Goal: Use online tool/utility: Use online tool/utility

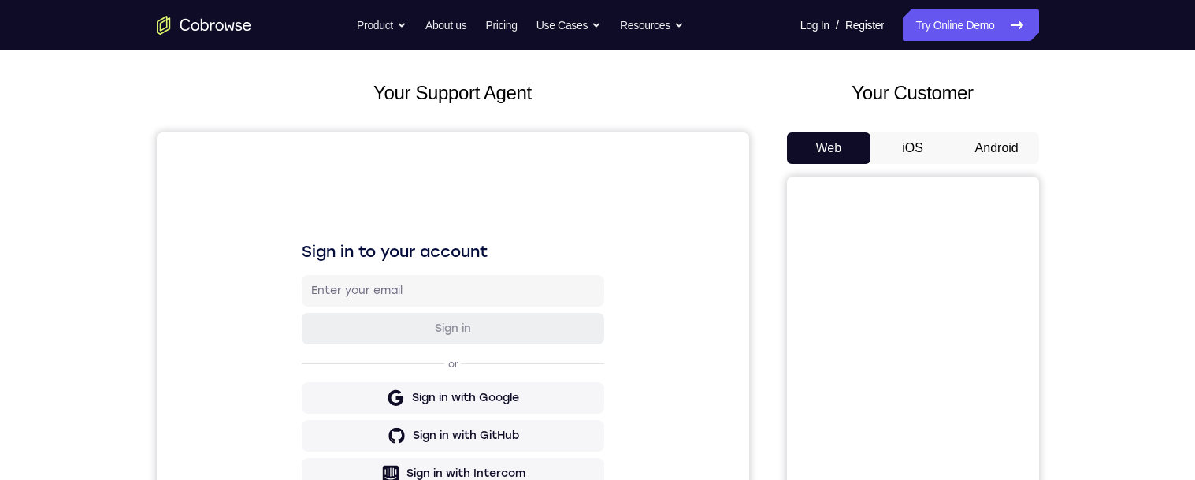
click at [988, 144] on button "Android" at bounding box center [997, 148] width 84 height 32
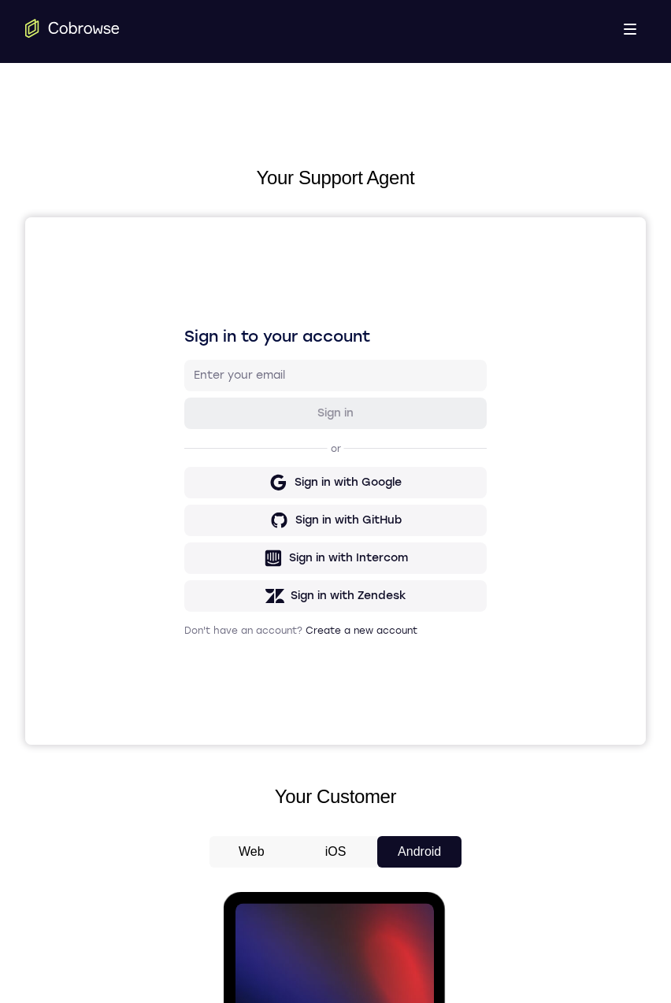
scroll to position [214, 0]
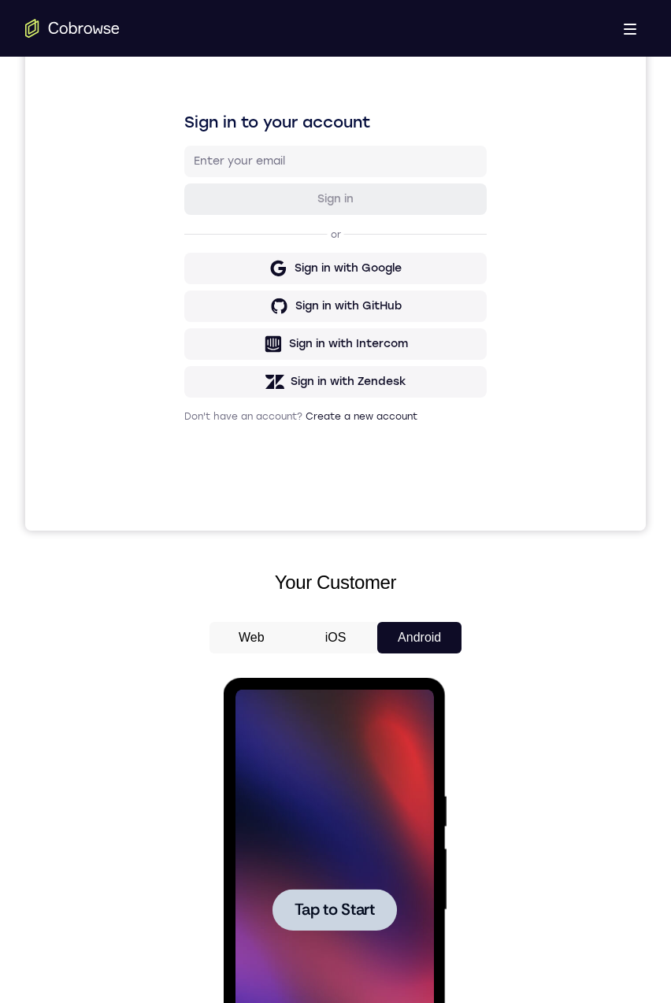
click at [324, 479] on div at bounding box center [334, 910] width 124 height 42
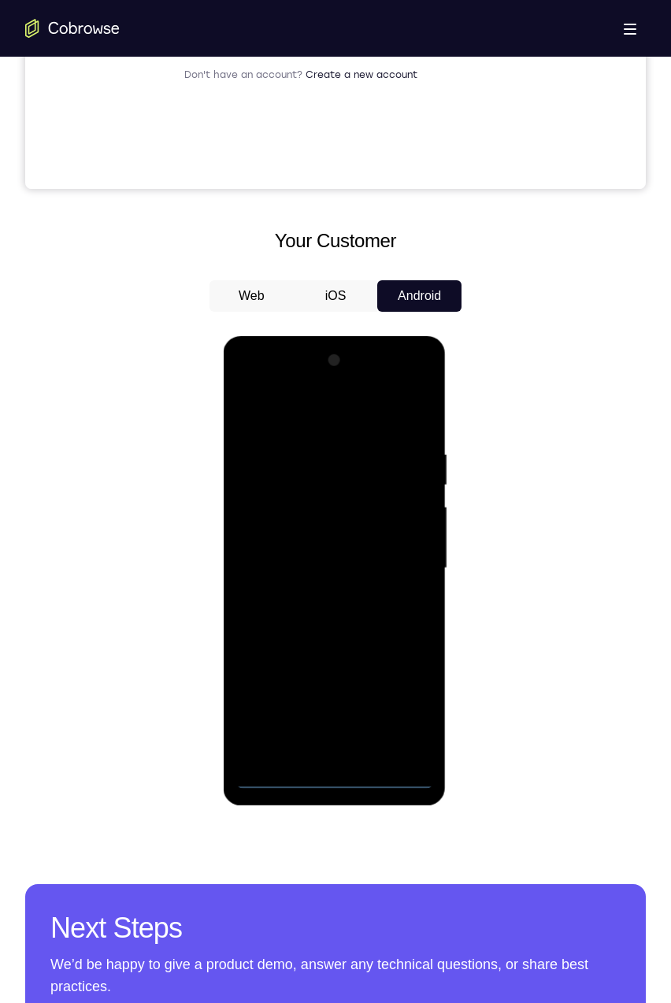
click at [324, 479] on div at bounding box center [334, 568] width 198 height 441
click at [332, 479] on div at bounding box center [334, 568] width 198 height 441
click at [402, 479] on div at bounding box center [334, 568] width 198 height 441
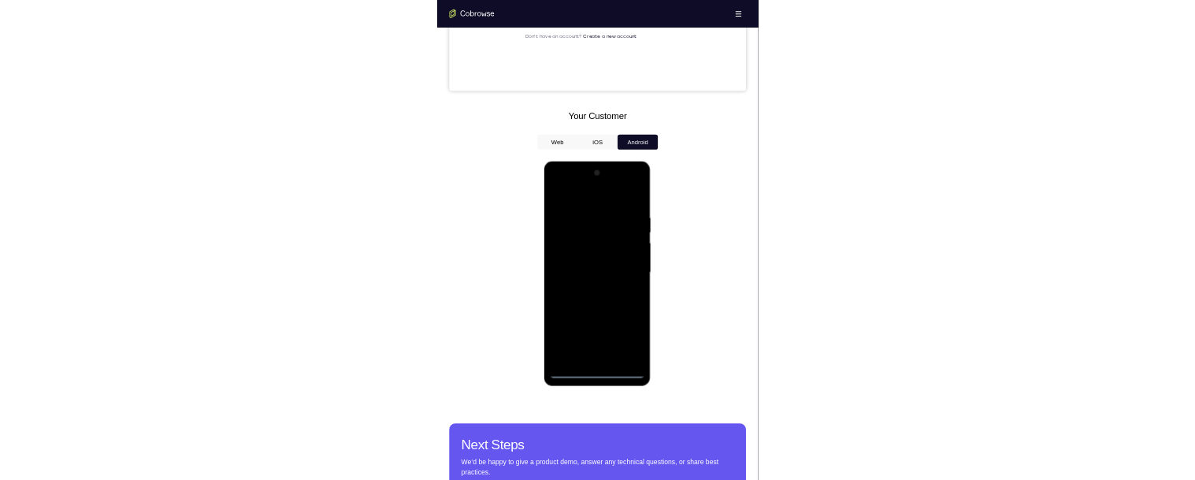
scroll to position [555, 0]
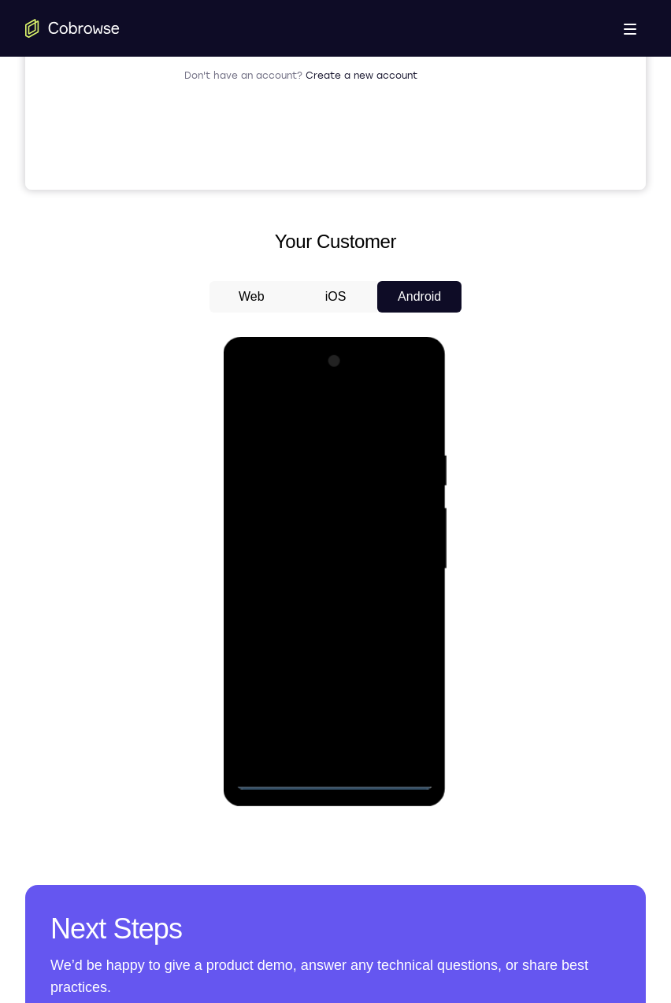
click at [306, 413] on div at bounding box center [334, 569] width 198 height 441
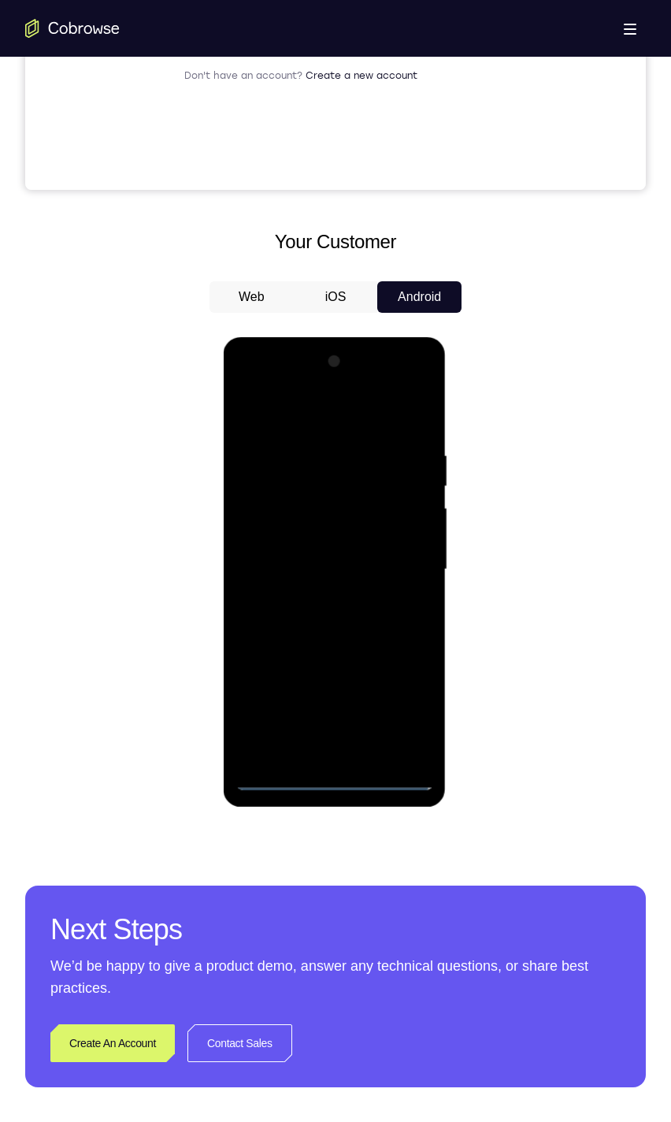
click at [405, 479] on div at bounding box center [334, 569] width 198 height 441
click at [317, 479] on div at bounding box center [334, 569] width 198 height 441
click at [295, 479] on div at bounding box center [334, 569] width 198 height 441
click at [397, 479] on div at bounding box center [334, 569] width 198 height 441
click at [247, 479] on div at bounding box center [334, 569] width 198 height 441
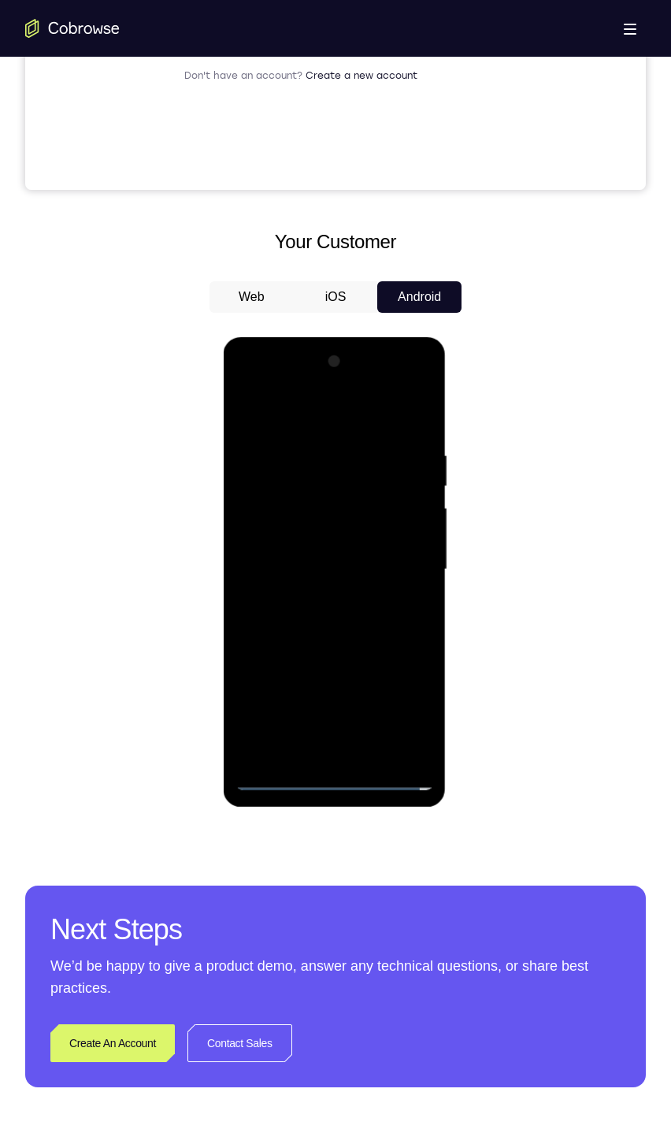
click at [377, 479] on div at bounding box center [334, 569] width 198 height 441
click at [277, 479] on div at bounding box center [334, 569] width 198 height 441
click at [384, 479] on div at bounding box center [334, 569] width 198 height 441
click at [352, 479] on div at bounding box center [334, 569] width 198 height 441
click at [409, 479] on div at bounding box center [334, 569] width 198 height 441
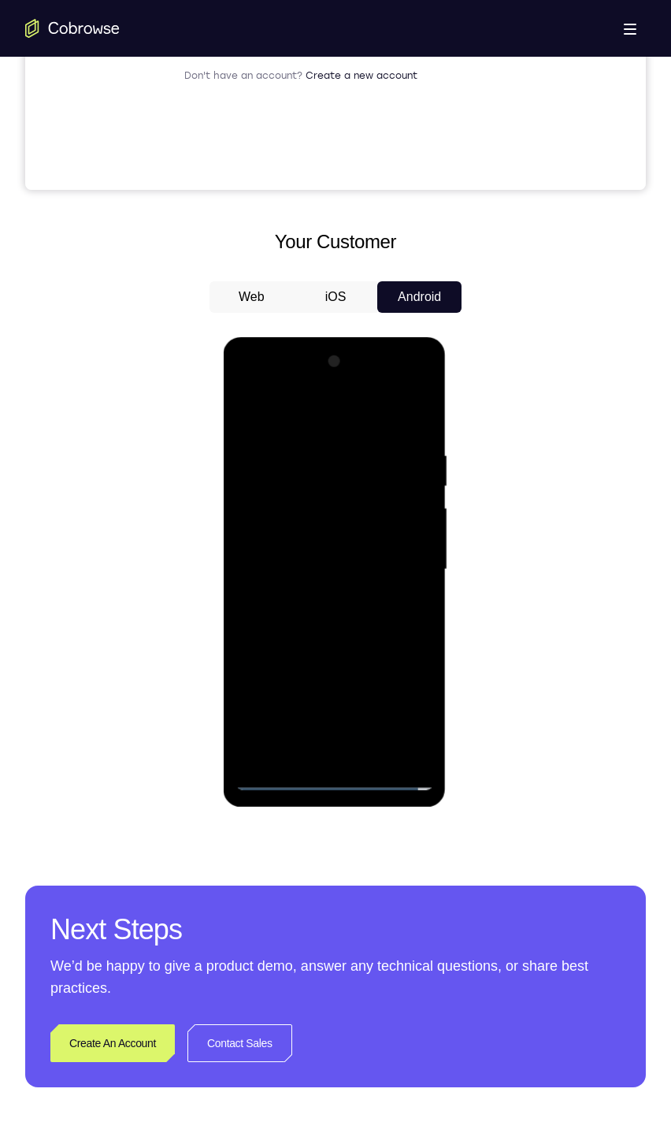
click at [377, 479] on div at bounding box center [334, 569] width 198 height 441
click at [351, 479] on div at bounding box center [334, 569] width 198 height 441
click at [287, 479] on div at bounding box center [334, 569] width 198 height 441
click at [363, 479] on div at bounding box center [334, 569] width 198 height 441
click at [306, 479] on div at bounding box center [334, 569] width 198 height 441
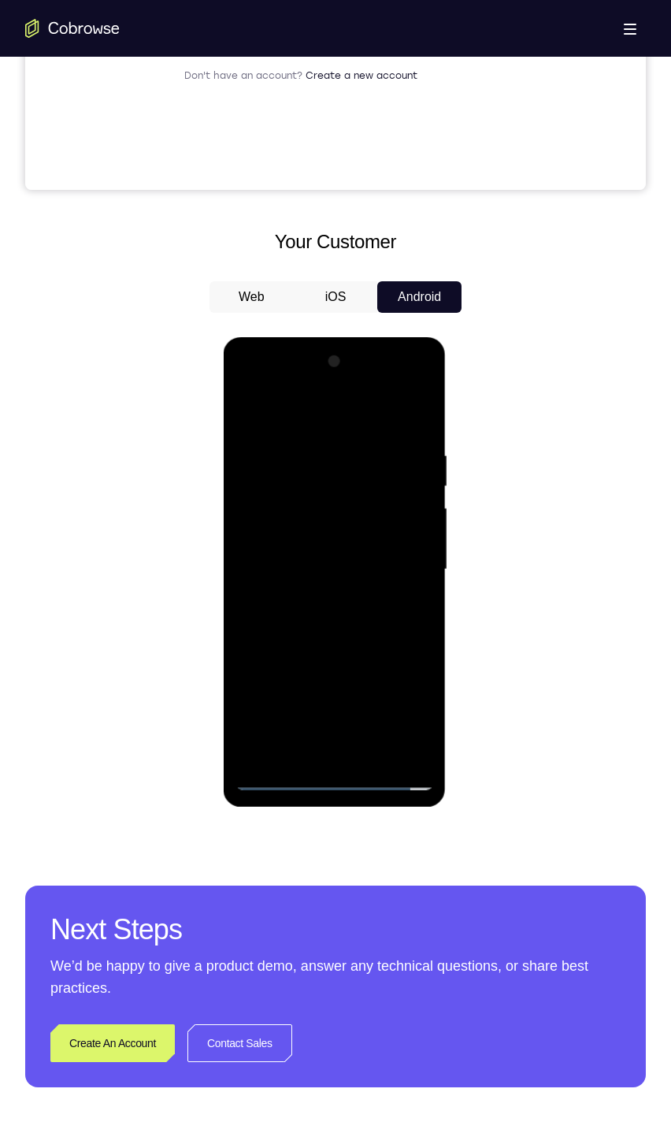
click at [261, 479] on div at bounding box center [334, 569] width 198 height 441
click at [262, 479] on div at bounding box center [334, 569] width 198 height 441
click at [420, 479] on div at bounding box center [334, 569] width 198 height 441
click at [256, 479] on div at bounding box center [334, 569] width 198 height 441
click at [294, 479] on div at bounding box center [334, 569] width 198 height 441
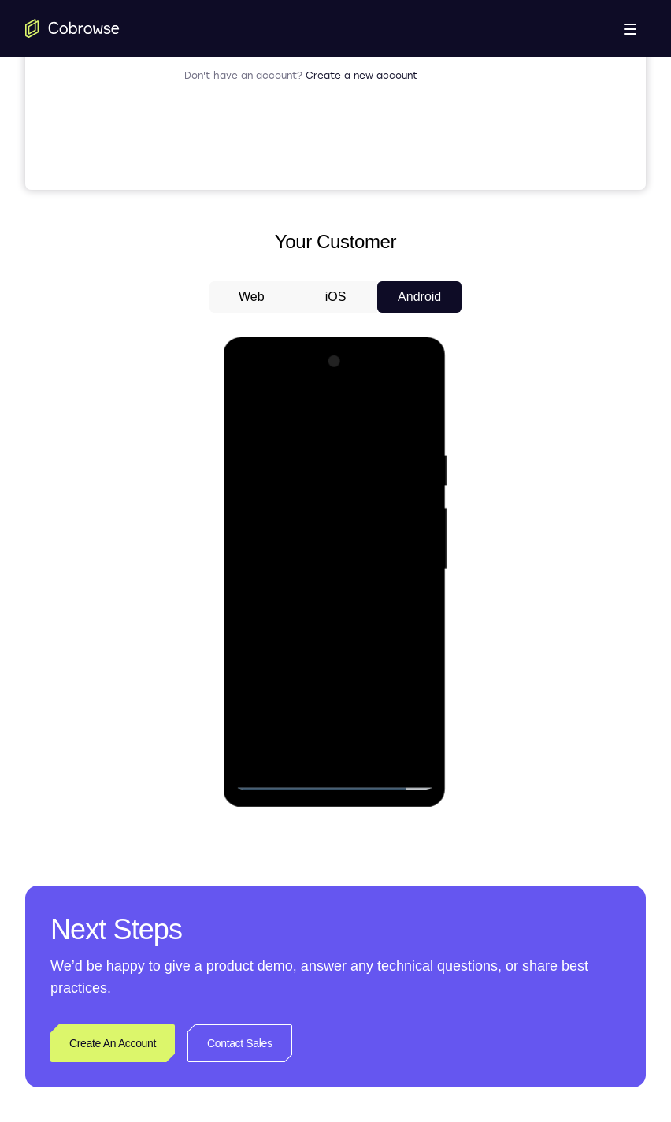
click at [295, 479] on div at bounding box center [334, 569] width 198 height 441
click at [296, 479] on div at bounding box center [334, 569] width 198 height 441
click at [298, 479] on div at bounding box center [334, 569] width 198 height 441
click at [421, 479] on div at bounding box center [334, 569] width 198 height 441
click at [284, 479] on div at bounding box center [334, 569] width 198 height 441
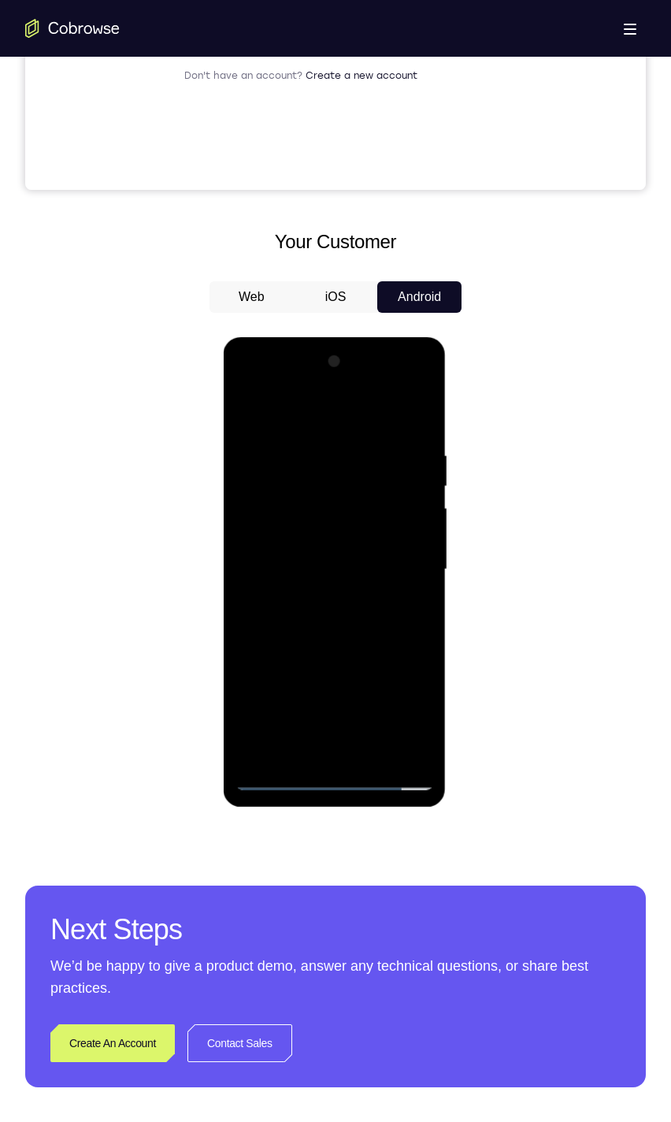
click at [325, 479] on div at bounding box center [334, 569] width 198 height 441
click at [266, 479] on div at bounding box center [334, 569] width 198 height 441
click at [340, 479] on div at bounding box center [334, 569] width 198 height 441
click at [333, 479] on div at bounding box center [334, 569] width 198 height 441
click at [342, 479] on div at bounding box center [334, 569] width 198 height 441
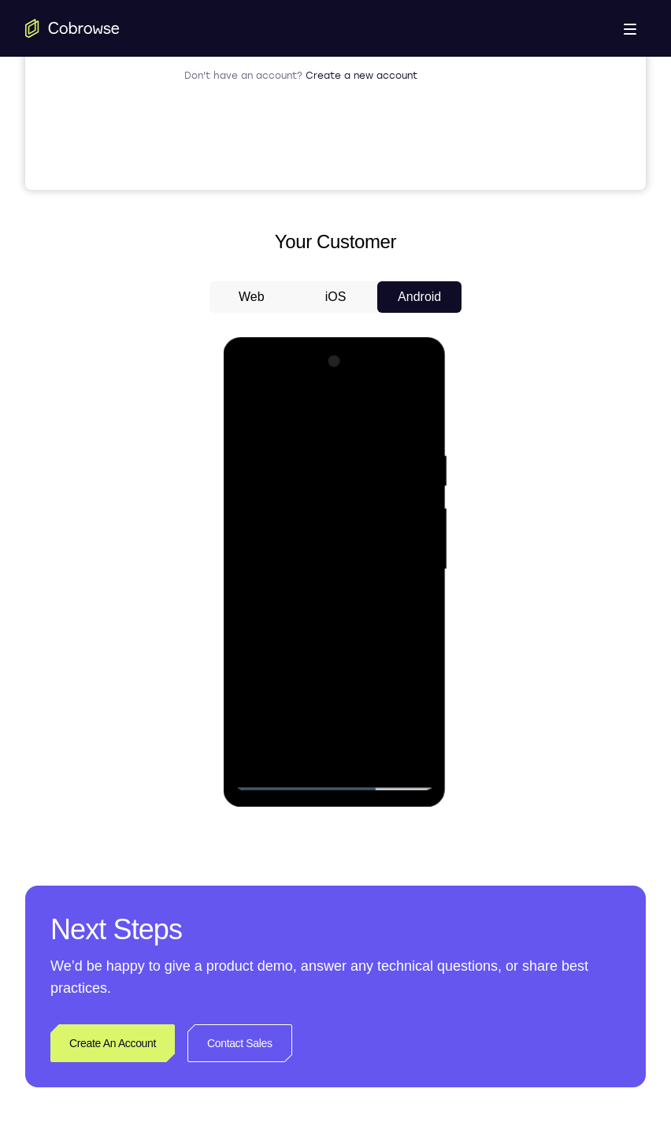
click at [329, 479] on div at bounding box center [334, 569] width 198 height 441
click at [336, 479] on div at bounding box center [334, 569] width 198 height 441
click at [376, 479] on div at bounding box center [334, 569] width 198 height 441
click at [407, 479] on div at bounding box center [334, 569] width 198 height 441
click at [423, 479] on div at bounding box center [334, 569] width 198 height 441
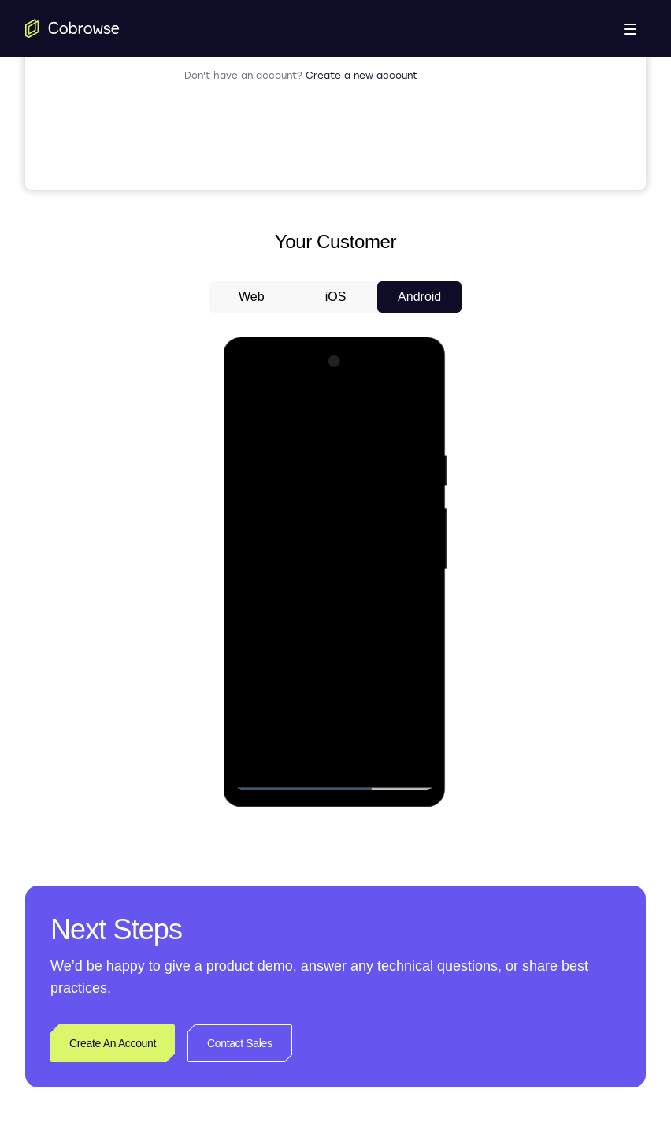
click at [393, 479] on div at bounding box center [334, 569] width 198 height 441
click at [344, 479] on div at bounding box center [334, 569] width 198 height 441
click at [408, 479] on div at bounding box center [334, 569] width 198 height 441
click at [343, 479] on div at bounding box center [334, 569] width 198 height 441
click at [413, 479] on div at bounding box center [334, 569] width 198 height 441
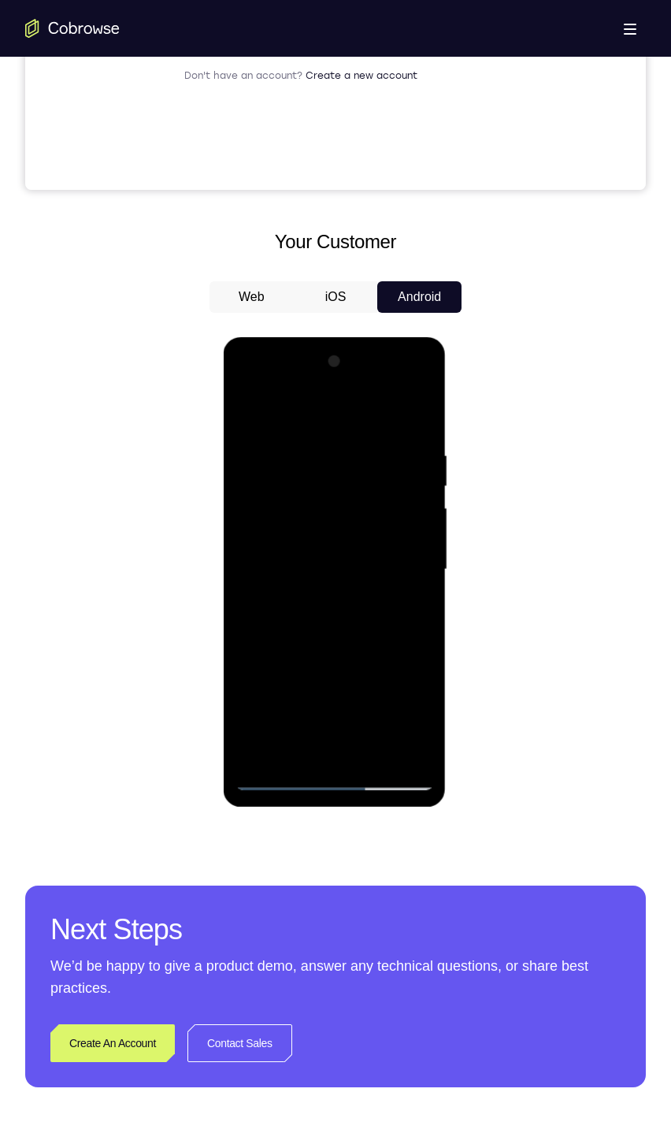
click at [353, 479] on div at bounding box center [334, 569] width 198 height 441
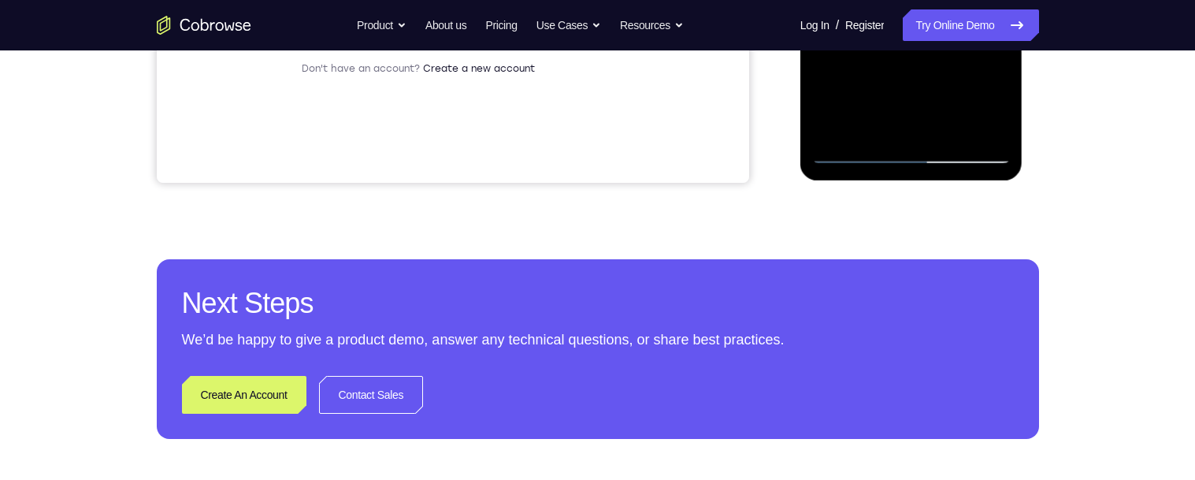
scroll to position [0, 0]
